Goal: Task Accomplishment & Management: Complete application form

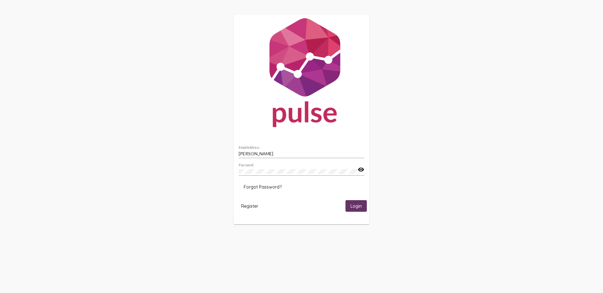
click at [353, 207] on span "Login" at bounding box center [356, 207] width 11 height 6
click at [356, 206] on span "Login" at bounding box center [356, 207] width 11 height 6
click at [302, 155] on input "[PERSON_NAME]" at bounding box center [302, 153] width 126 height 5
click at [275, 154] on input "[PERSON_NAME]" at bounding box center [302, 153] width 126 height 5
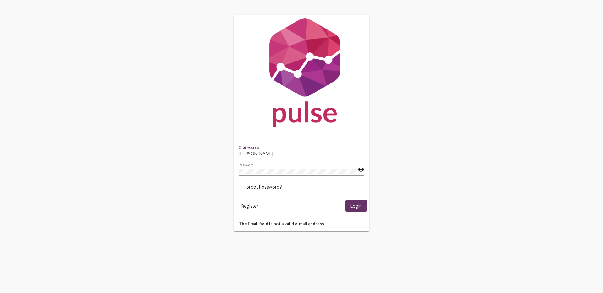
click at [275, 154] on input "[PERSON_NAME]" at bounding box center [302, 153] width 126 height 5
type input "[EMAIL_ADDRESS][DOMAIN_NAME]"
click at [363, 208] on button "Login" at bounding box center [356, 206] width 21 height 12
